Goal: Task Accomplishment & Management: Use online tool/utility

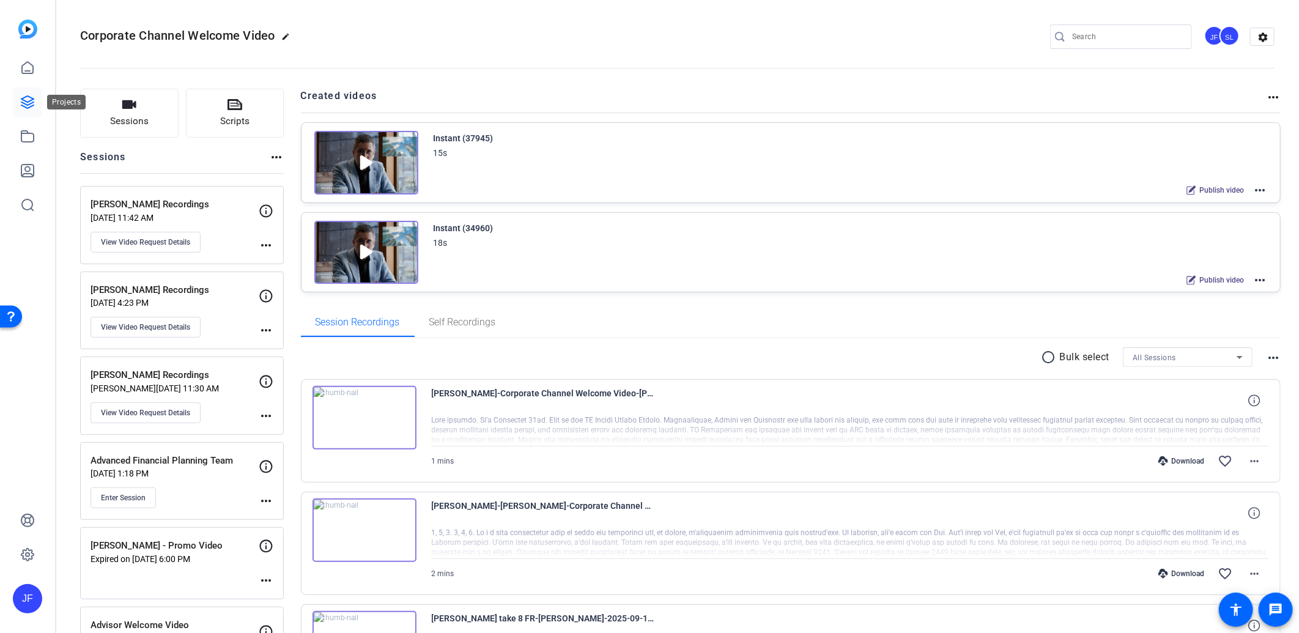
click at [32, 100] on icon at bounding box center [27, 102] width 12 height 12
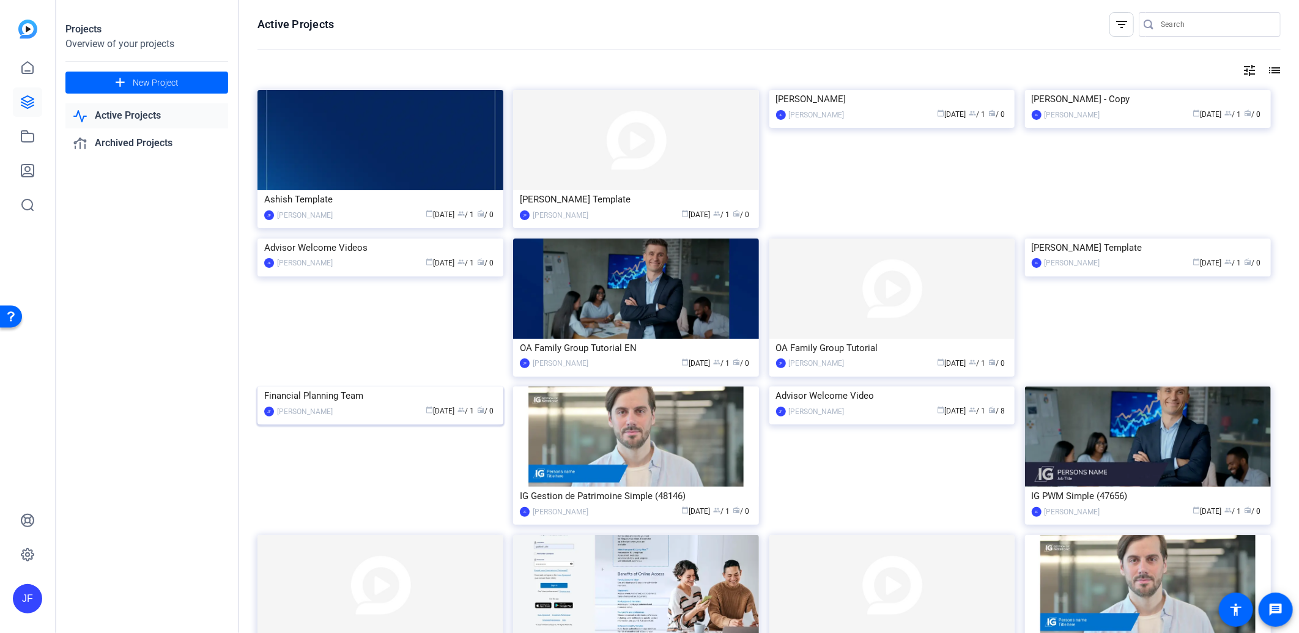
click at [409, 387] on img at bounding box center [381, 387] width 246 height 0
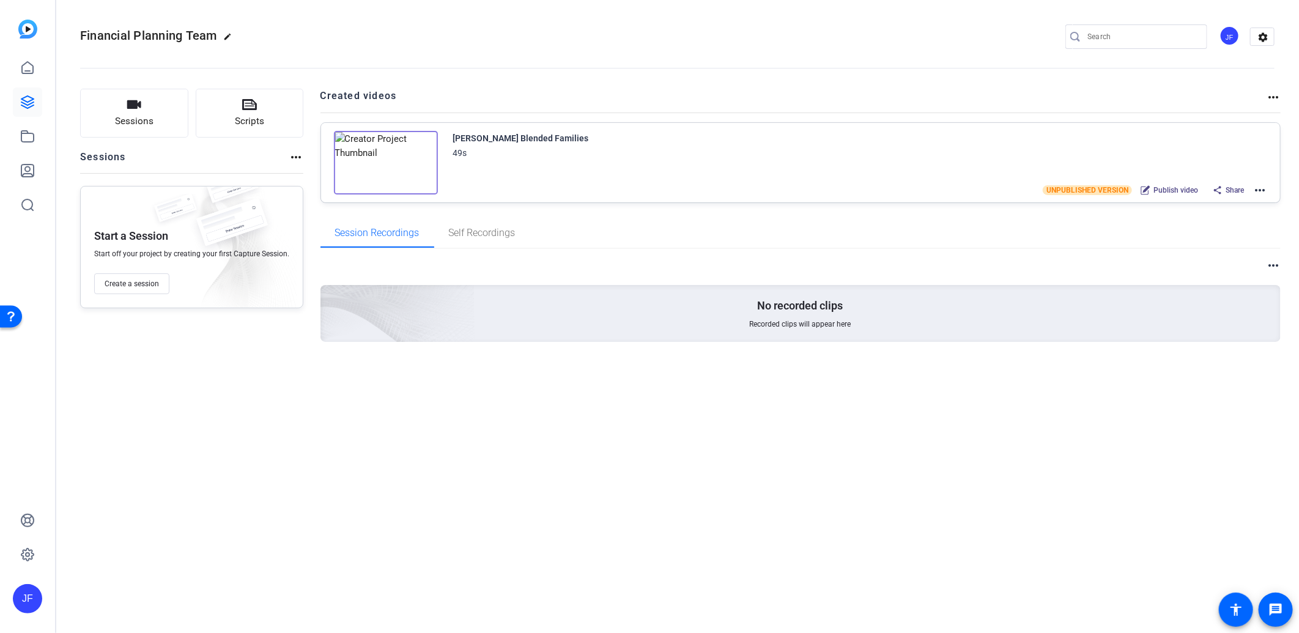
click at [1261, 191] on mat-icon "more_horiz" at bounding box center [1260, 190] width 15 height 15
click at [1239, 219] on span "Duplicate here" at bounding box center [1215, 219] width 85 height 15
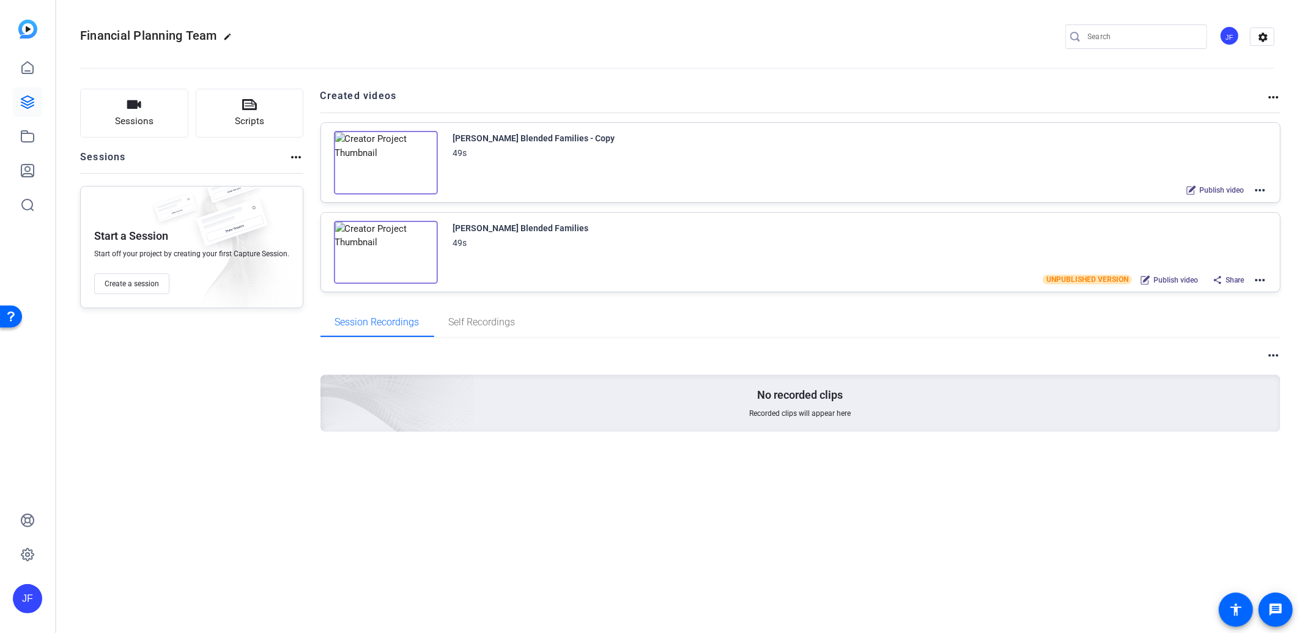
click at [1262, 191] on mat-icon "more_horiz" at bounding box center [1260, 190] width 15 height 15
click at [1222, 202] on span "Edit in Creator" at bounding box center [1215, 204] width 85 height 15
click at [26, 97] on icon at bounding box center [27, 102] width 12 height 12
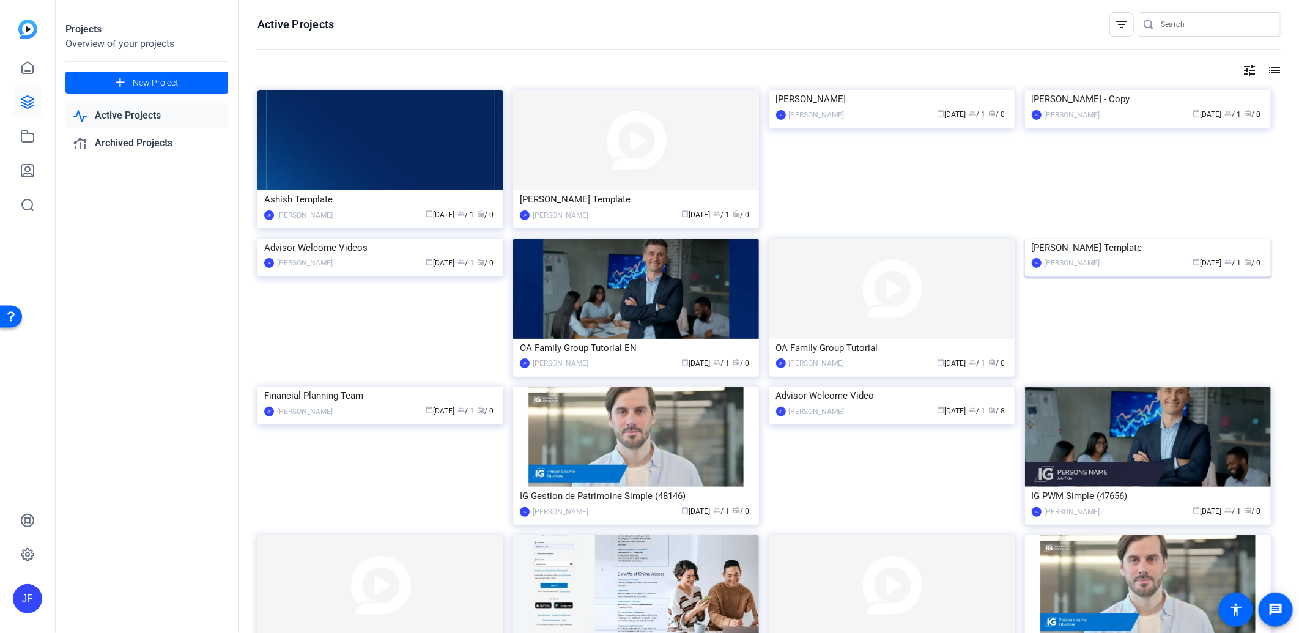
click at [1081, 239] on img at bounding box center [1148, 239] width 246 height 0
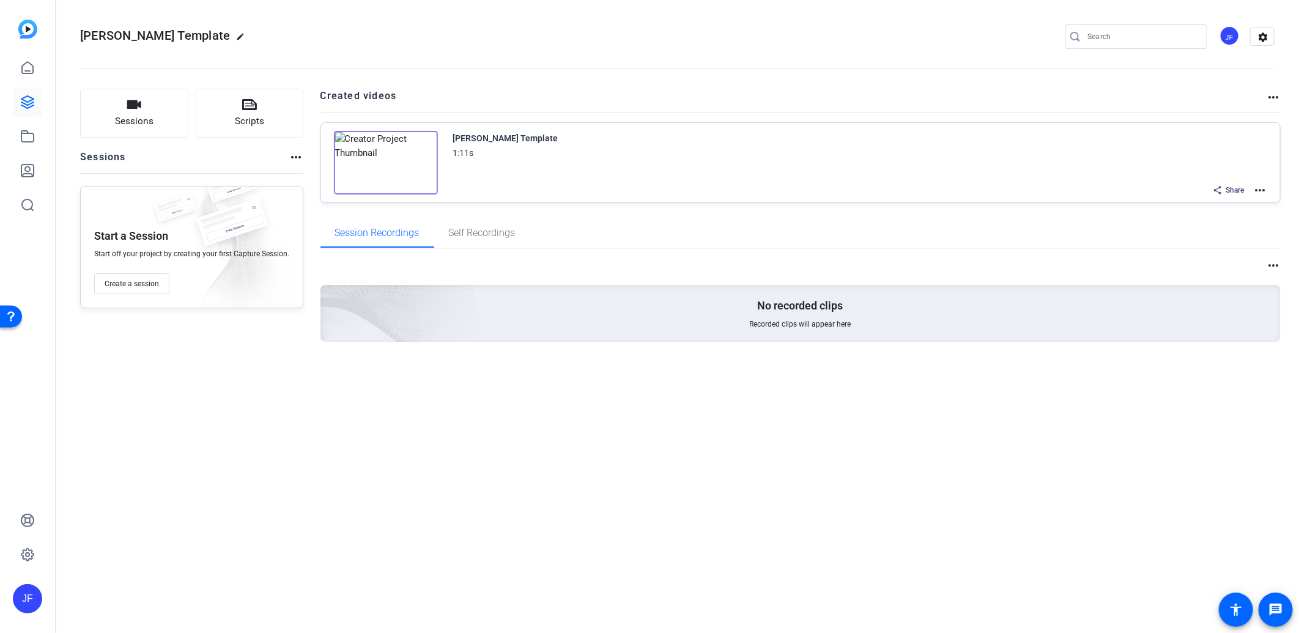
click at [1263, 188] on mat-icon "more_horiz" at bounding box center [1260, 190] width 15 height 15
click at [1218, 207] on span "Edit in Creator" at bounding box center [1215, 204] width 85 height 15
click at [22, 104] on icon at bounding box center [27, 102] width 15 height 15
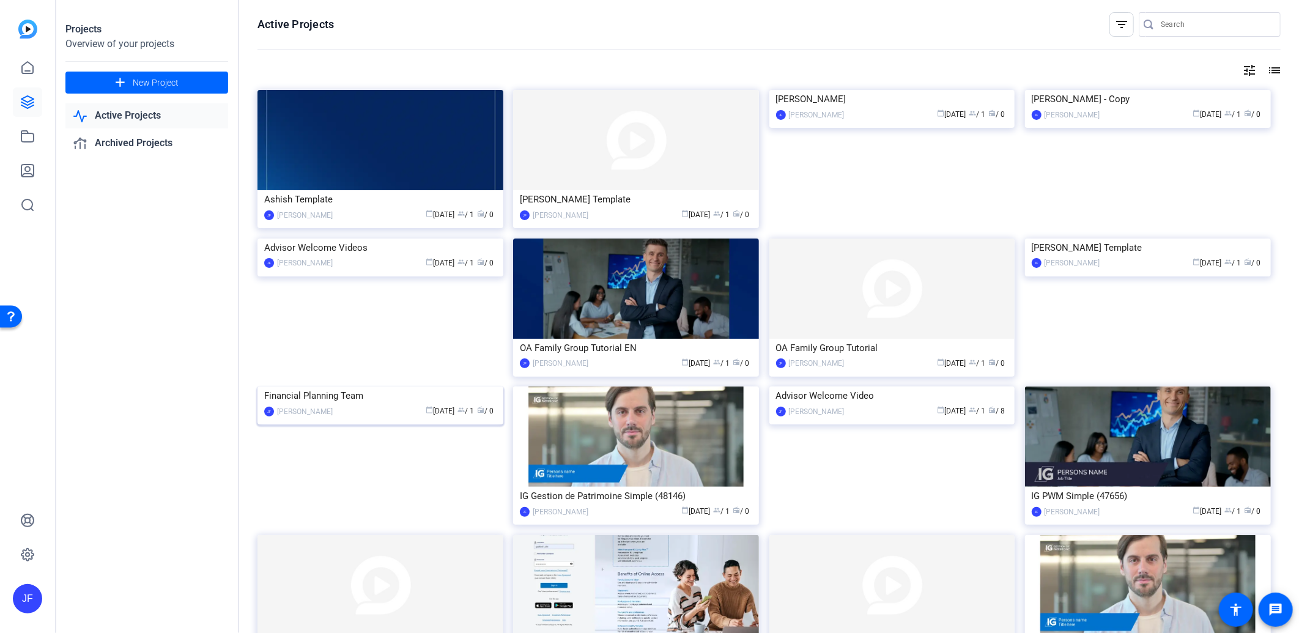
click at [384, 387] on img at bounding box center [381, 387] width 246 height 0
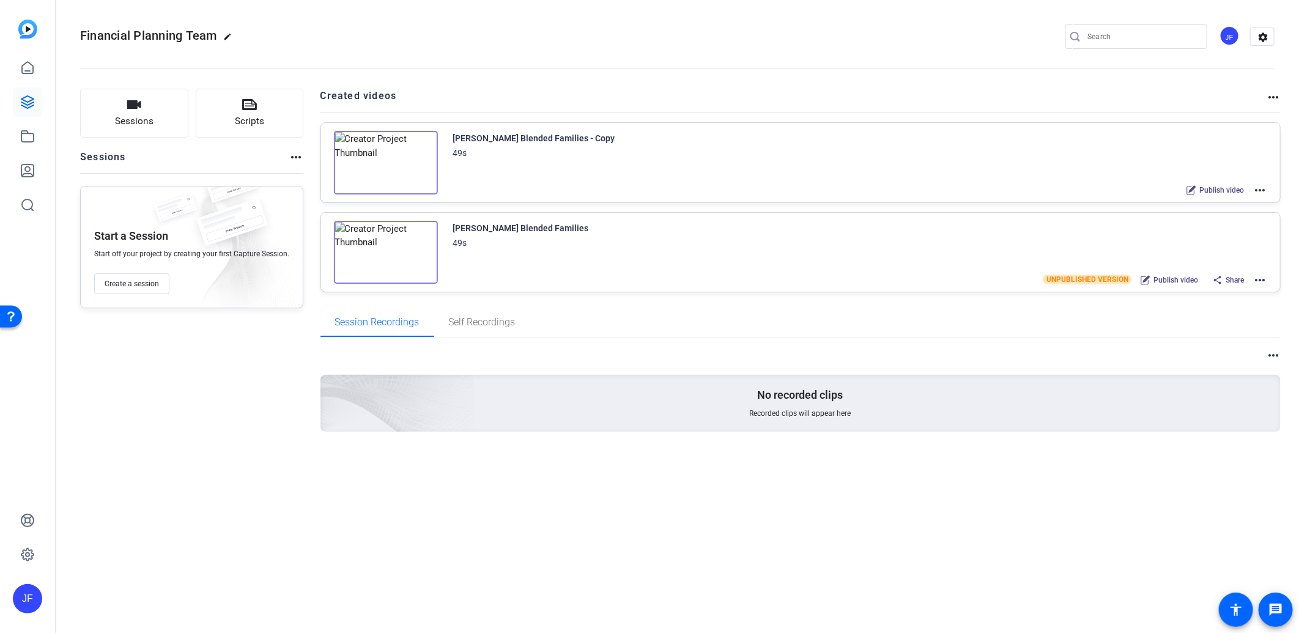
click at [1261, 188] on mat-icon "more_horiz" at bounding box center [1260, 190] width 15 height 15
click at [1220, 208] on span "Edit in Creator" at bounding box center [1215, 204] width 85 height 15
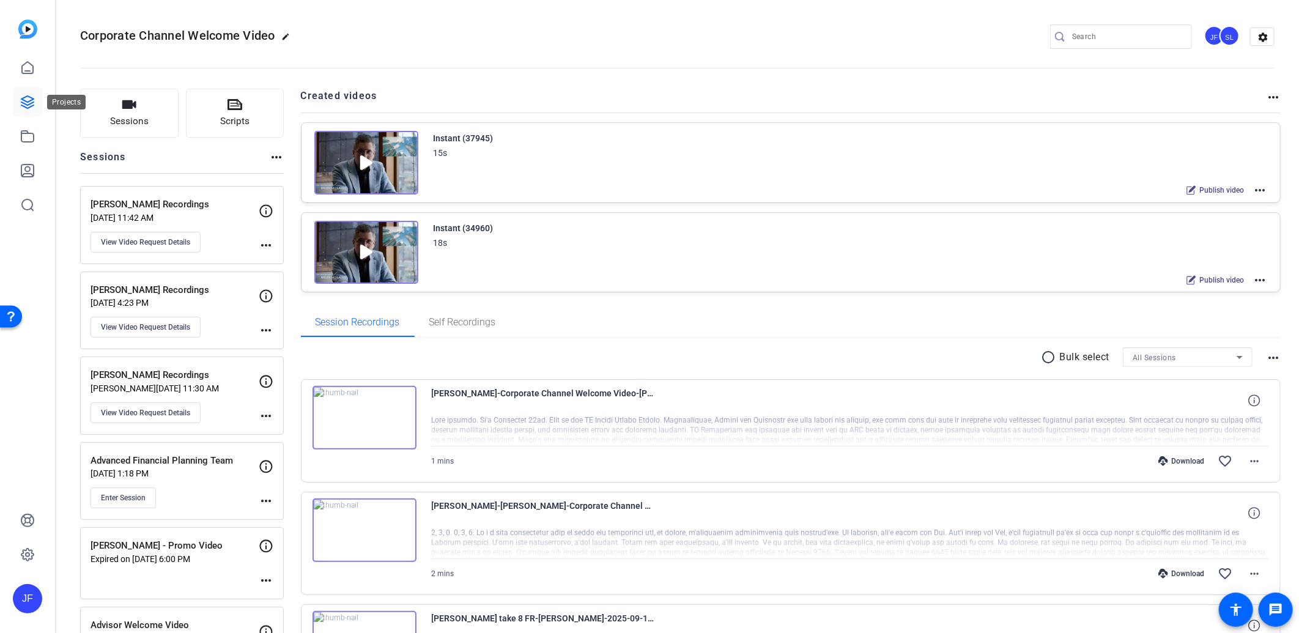
click at [21, 106] on icon at bounding box center [27, 102] width 15 height 15
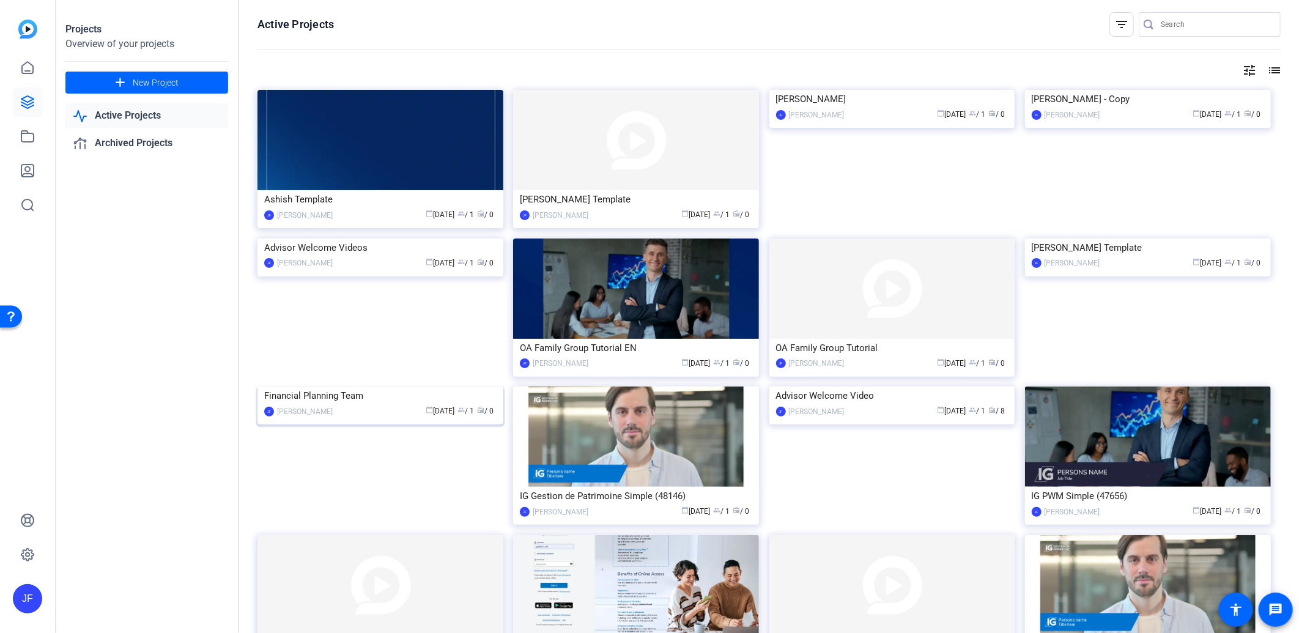
click at [371, 387] on img at bounding box center [381, 387] width 246 height 0
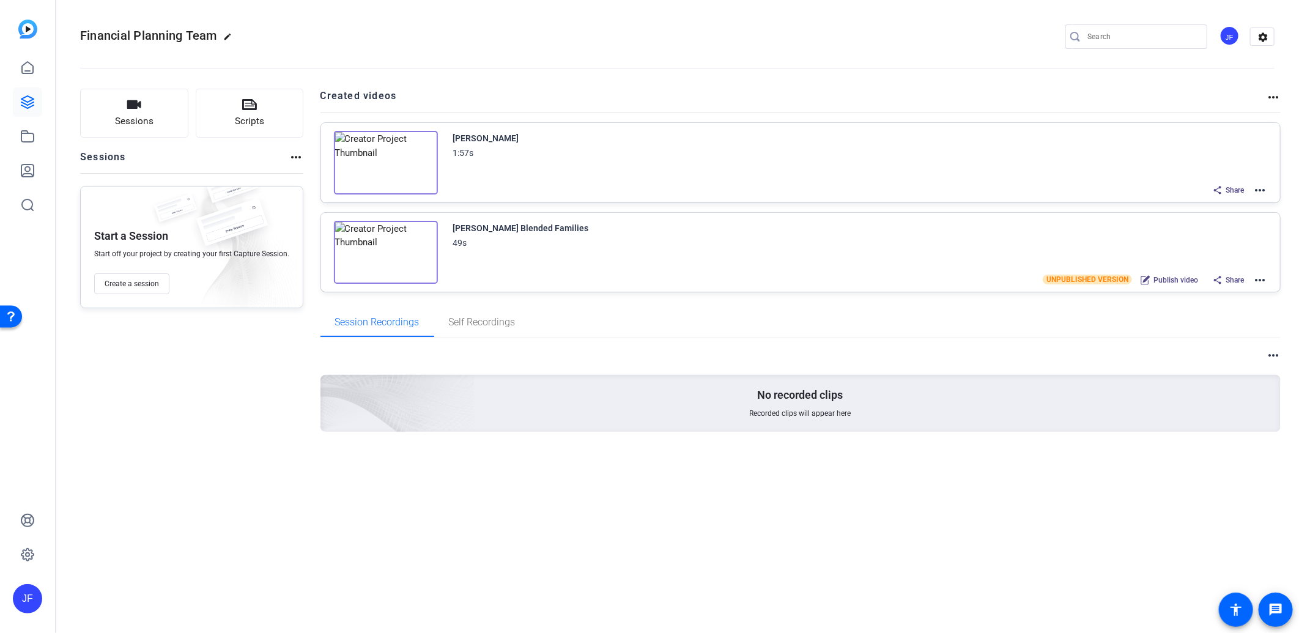
click at [1265, 273] on mat-icon "more_horiz" at bounding box center [1260, 280] width 15 height 15
click at [1218, 294] on span "Edit in Creator" at bounding box center [1215, 293] width 85 height 15
click at [1267, 187] on mat-icon "more_horiz" at bounding box center [1260, 190] width 15 height 15
click at [1188, 209] on span "Edit in Creator" at bounding box center [1215, 204] width 85 height 15
